Goal: Find specific page/section: Find specific page/section

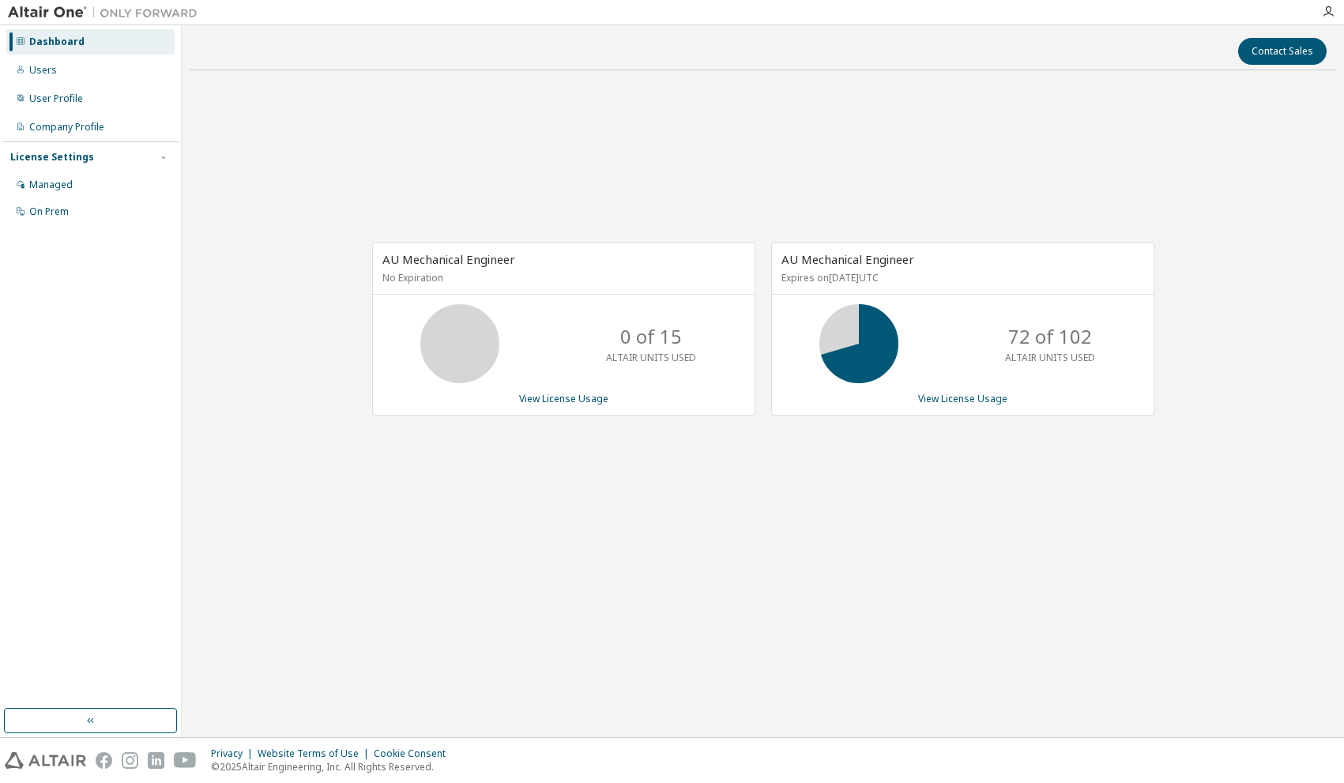
click at [613, 228] on div "AU Mechanical Engineer No Expiration 0 of 15 ALTAIR UNITS USED View License Usa…" at bounding box center [763, 337] width 1146 height 509
click at [280, 314] on div "AU Mechanical Engineer No Expiration 0 of 15 ALTAIR UNITS USED View License Usa…" at bounding box center [763, 337] width 1146 height 509
drag, startPoint x: 617, startPoint y: 487, endPoint x: 648, endPoint y: 466, distance: 37.5
click at [617, 487] on div "AU Mechanical Engineer No Expiration 0 of 15 ALTAIR UNITS USED View License Usa…" at bounding box center [763, 337] width 1146 height 509
click at [54, 48] on div "Dashboard" at bounding box center [90, 41] width 168 height 25
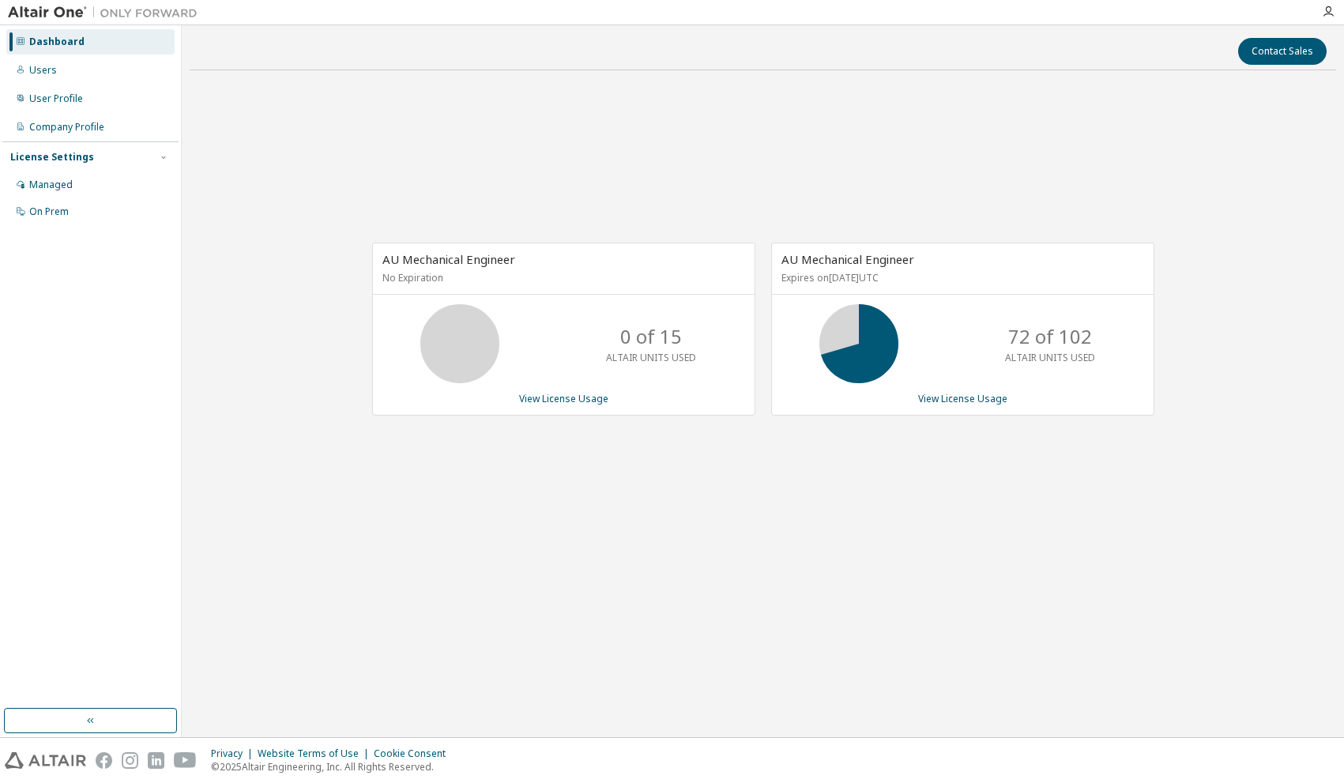
click at [570, 230] on div "AU Mechanical Engineer No Expiration 0 of 15 ALTAIR UNITS USED View License Usa…" at bounding box center [763, 337] width 1146 height 509
drag, startPoint x: 755, startPoint y: 455, endPoint x: 946, endPoint y: 303, distance: 244.0
click at [757, 454] on div "AU Mechanical Engineer No Expiration 0 of 15 ALTAIR UNITS USED View License Usa…" at bounding box center [763, 337] width 1146 height 509
